Goal: Navigation & Orientation: Find specific page/section

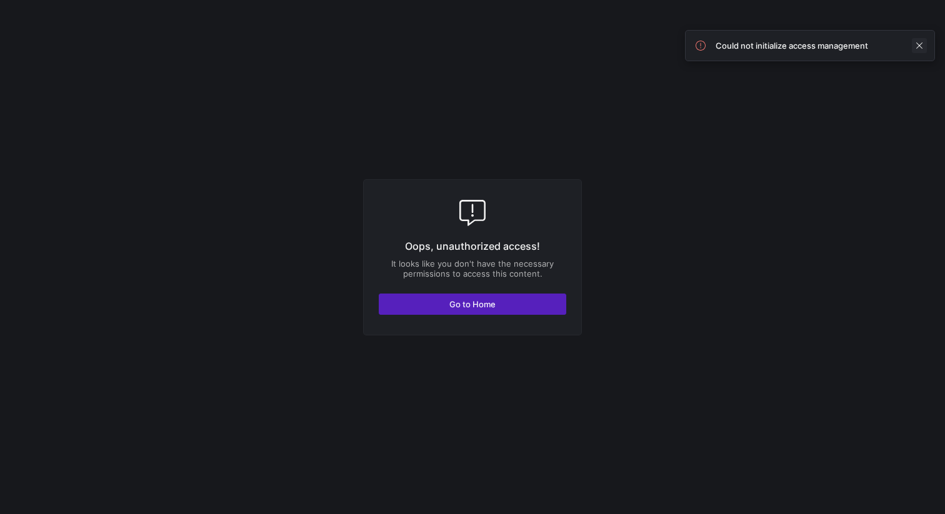
click at [920, 44] on span at bounding box center [919, 45] width 15 height 15
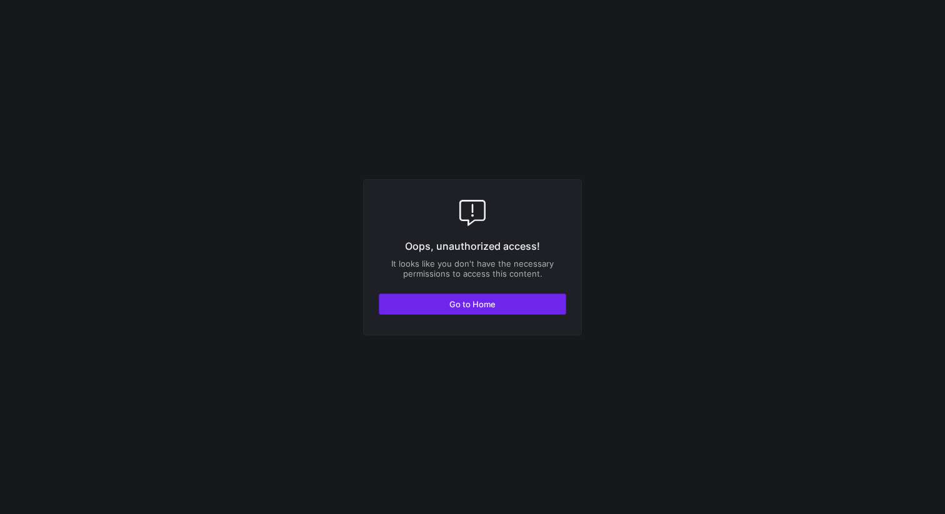
click at [500, 304] on span "button" at bounding box center [472, 304] width 186 height 20
click at [462, 296] on span "button" at bounding box center [472, 304] width 186 height 20
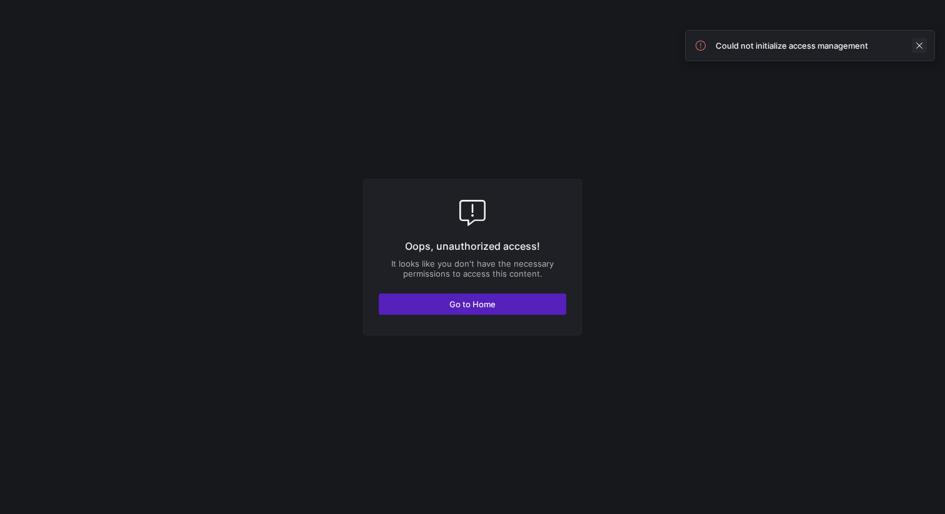
click at [912, 44] on span at bounding box center [919, 45] width 15 height 15
click at [914, 47] on span at bounding box center [919, 45] width 15 height 15
